Goal: Complete application form

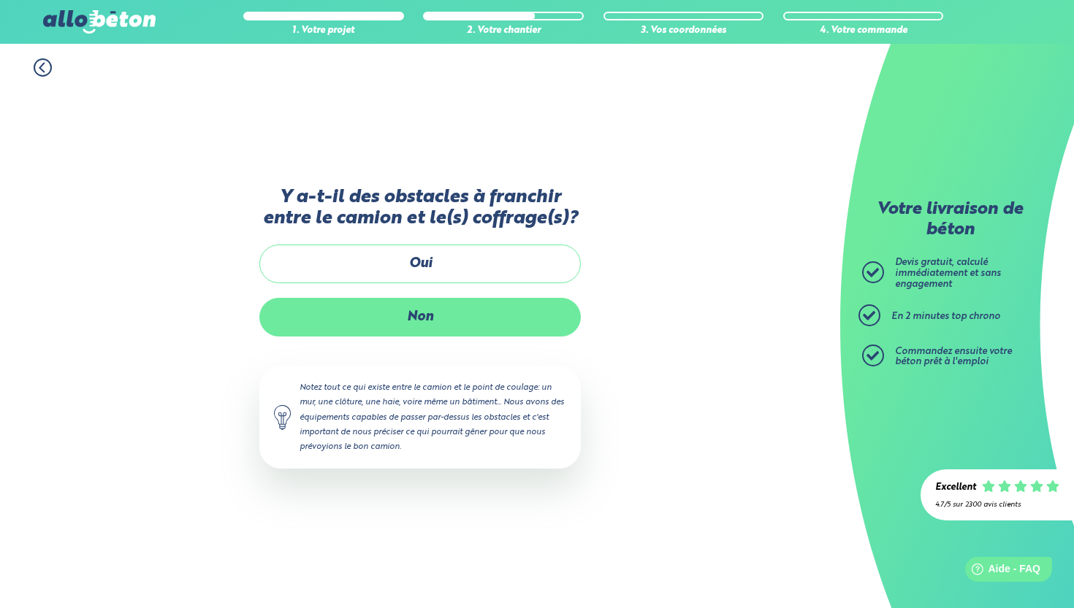
click at [511, 329] on label "Non" at bounding box center [419, 317] width 321 height 39
click at [0, 0] on input "Non" at bounding box center [0, 0] width 0 height 0
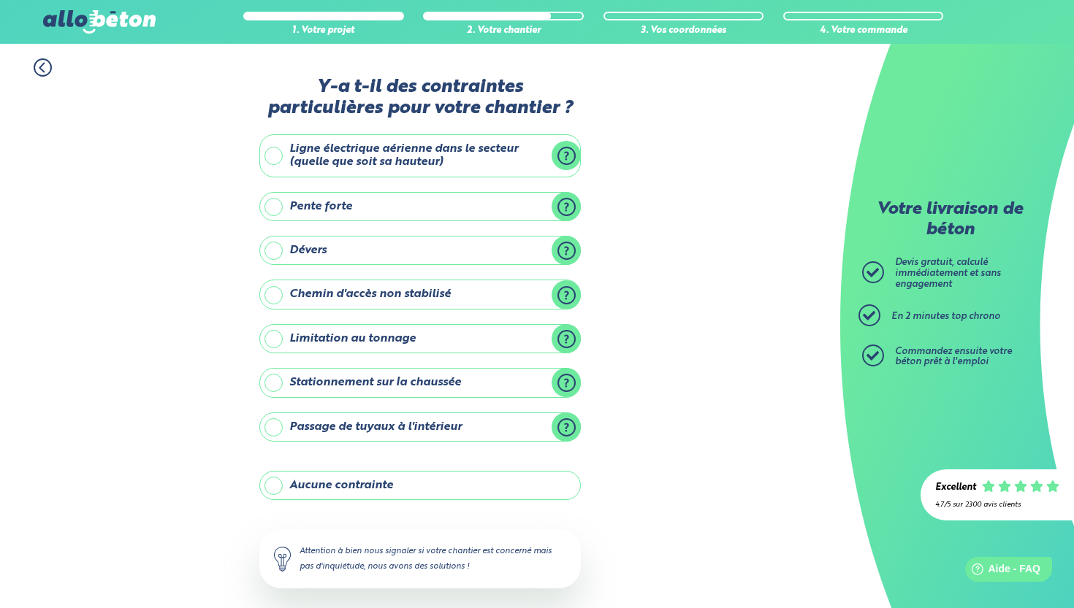
click at [422, 475] on label "Aucune contrainte" at bounding box center [419, 485] width 321 height 29
click at [0, 0] on input "Aucune contrainte" at bounding box center [0, 0] width 0 height 0
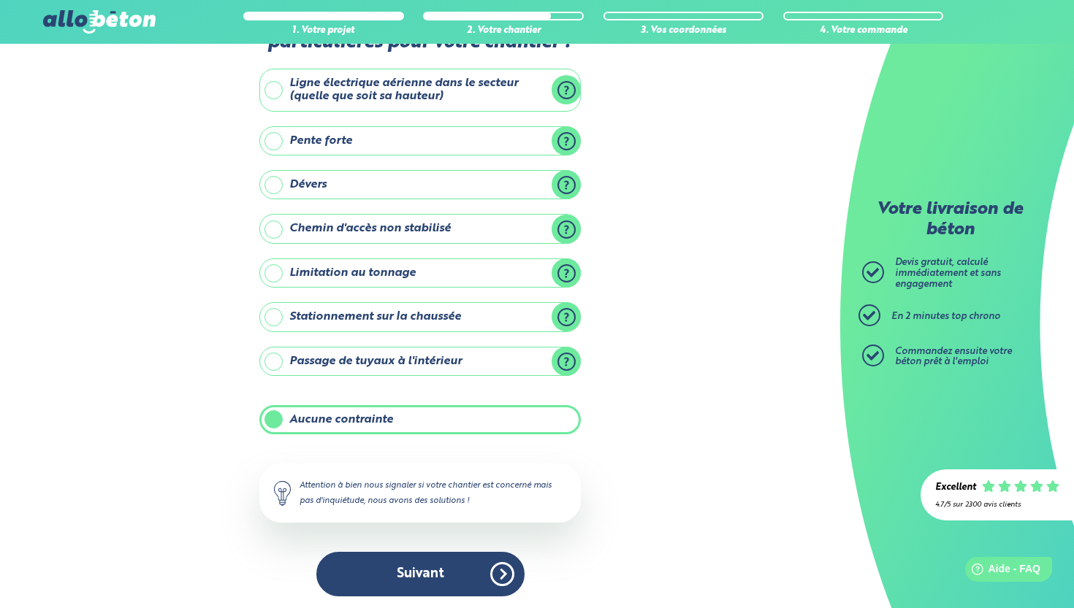
scroll to position [65, 0]
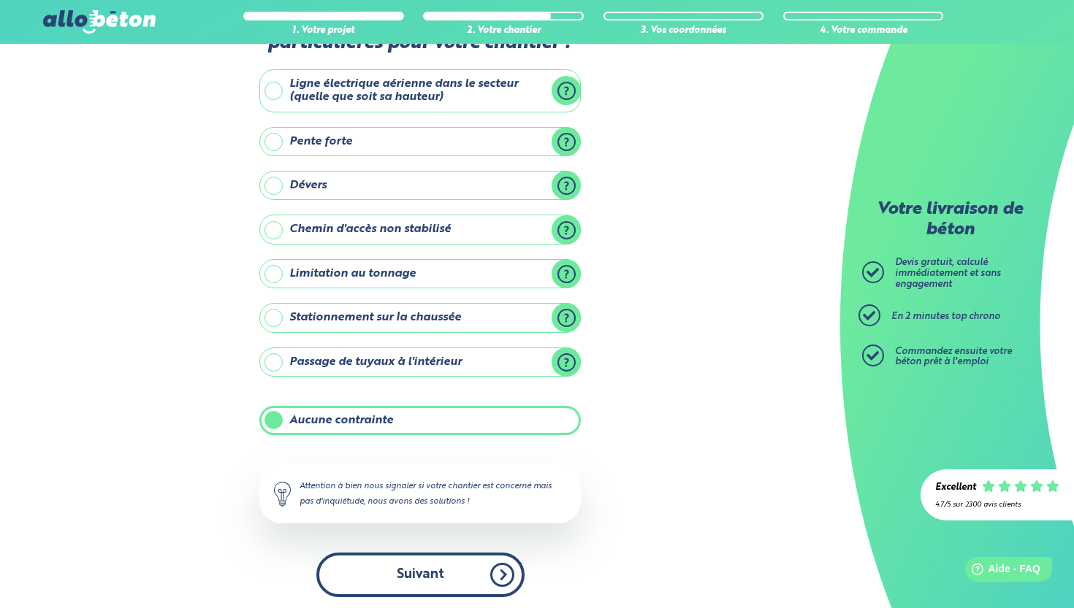
click at [438, 556] on button "Suivant" at bounding box center [420, 575] width 208 height 45
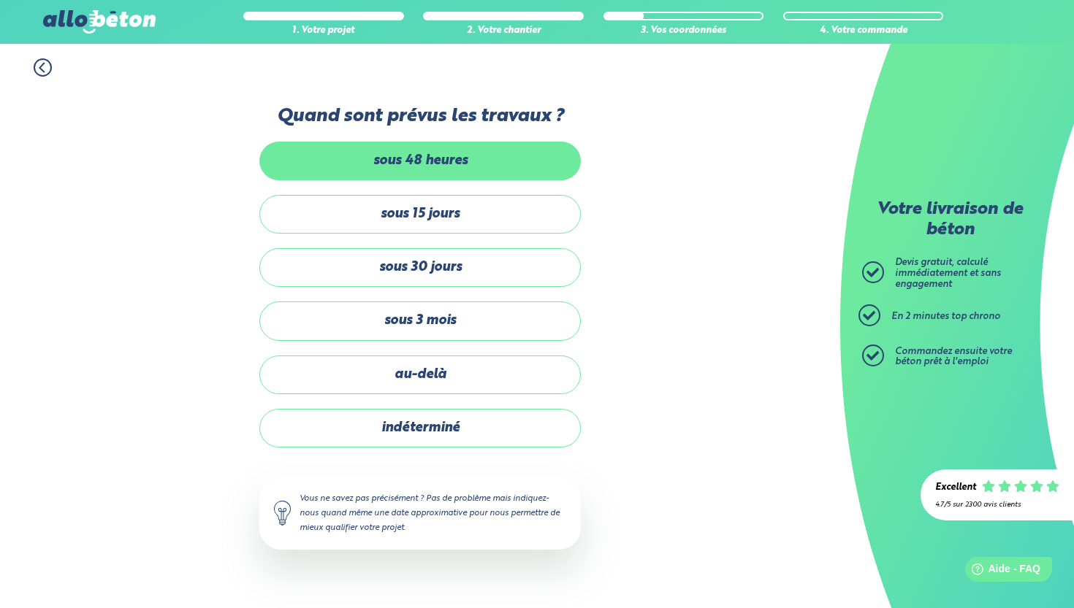
click at [488, 173] on label "sous 48 heures" at bounding box center [419, 161] width 321 height 39
click at [0, 0] on input "sous 48 heures" at bounding box center [0, 0] width 0 height 0
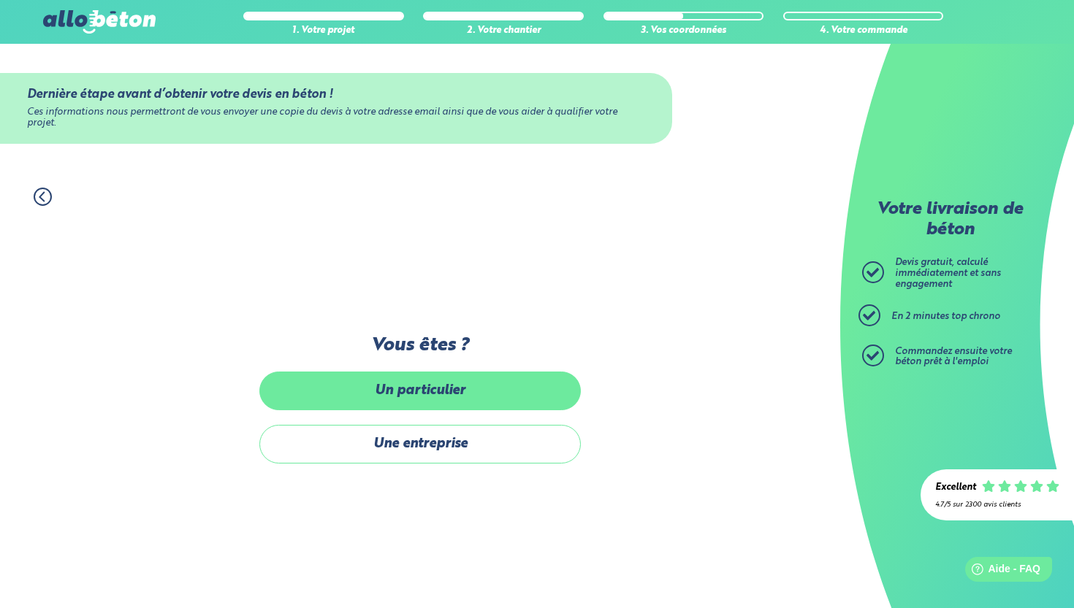
click at [458, 374] on label "Un particulier" at bounding box center [419, 391] width 321 height 39
click at [0, 0] on input "Un particulier" at bounding box center [0, 0] width 0 height 0
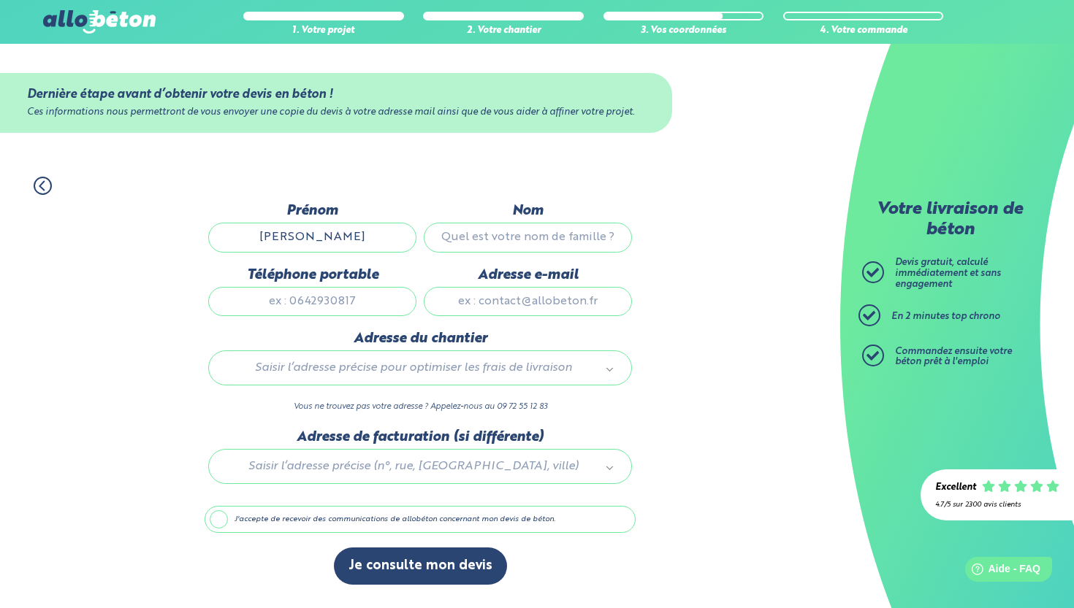
type input "[PERSON_NAME]"
type input "creter"
drag, startPoint x: 582, startPoint y: 230, endPoint x: 482, endPoint y: 234, distance: 100.2
click at [482, 234] on input "creter" at bounding box center [528, 237] width 208 height 29
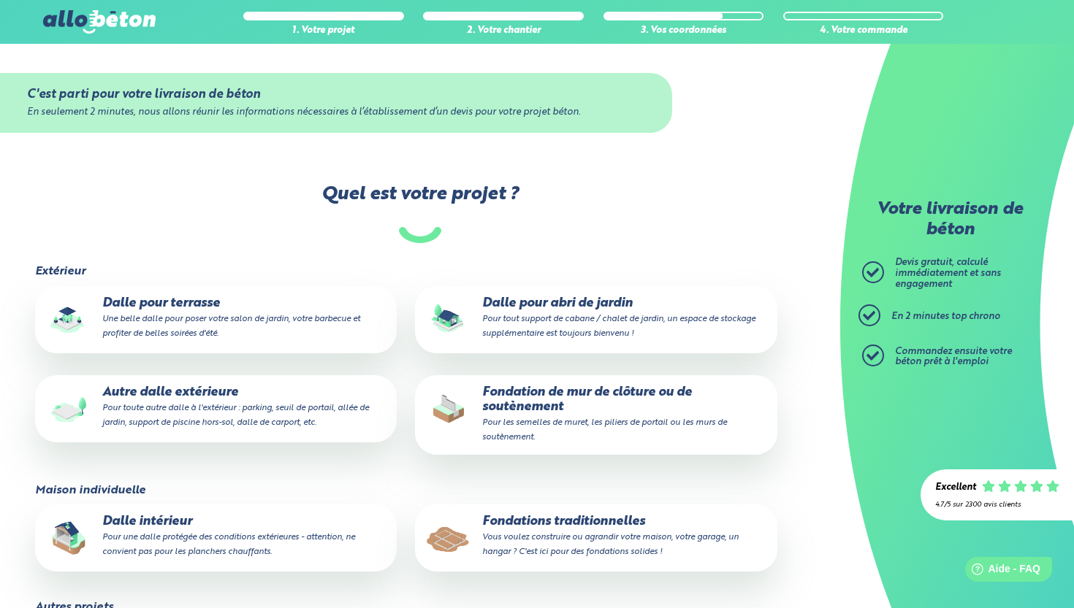
scroll to position [-1, 0]
